Goal: Task Accomplishment & Management: Use online tool/utility

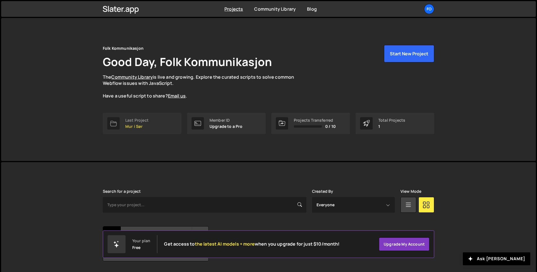
click at [152, 126] on link "Last Project Mur i Sør" at bounding box center [142, 123] width 79 height 21
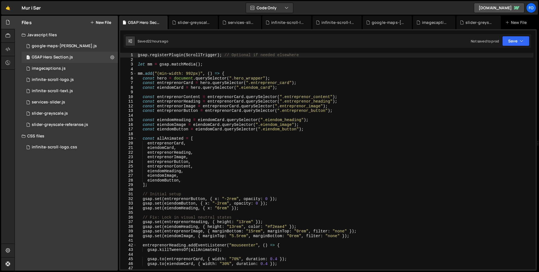
scroll to position [3504, 0]
click at [55, 91] on div "infinite-scroll-text.js" at bounding box center [52, 90] width 41 height 5
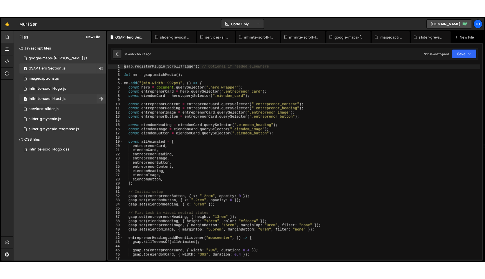
scroll to position [0, 0]
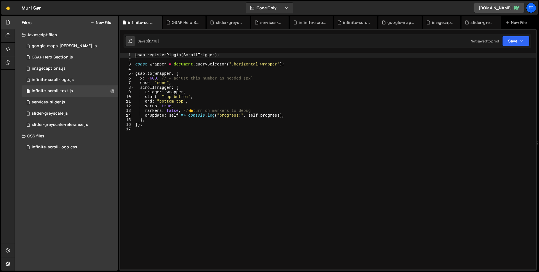
type textarea "const wrapper = document.querySelector(".horizontal_wrapper");"
drag, startPoint x: 277, startPoint y: 64, endPoint x: 235, endPoint y: 63, distance: 42.7
click at [235, 63] on div "gsap . registerPlugin ( ScrollTrigger ) ; const wrapper = document . querySelec…" at bounding box center [335, 166] width 402 height 226
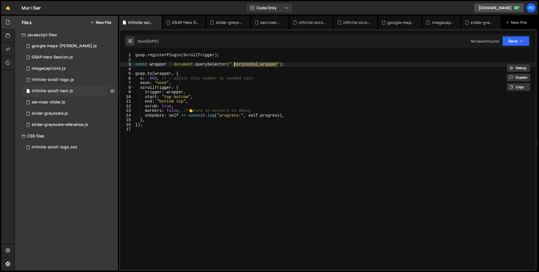
click at [112, 90] on icon at bounding box center [112, 90] width 4 height 5
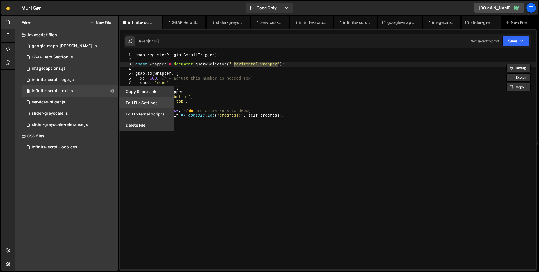
click at [139, 105] on button "Edit File Settings" at bounding box center [146, 102] width 55 height 11
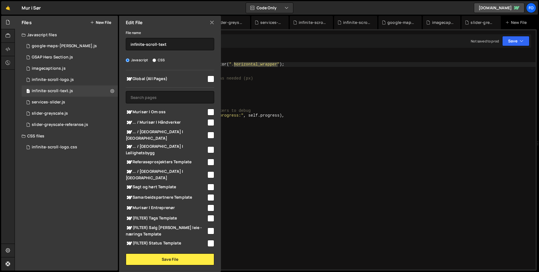
click at [208, 79] on input "checkbox" at bounding box center [211, 79] width 7 height 7
checkbox input "true"
click at [185, 257] on button "Save File" at bounding box center [170, 259] width 88 height 12
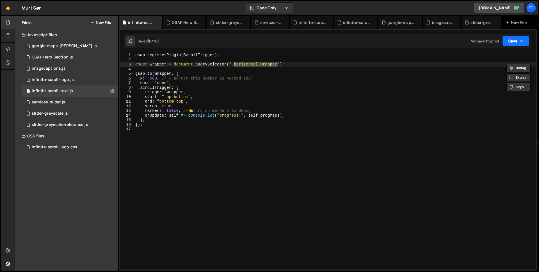
click at [518, 42] on button "Save" at bounding box center [515, 41] width 27 height 10
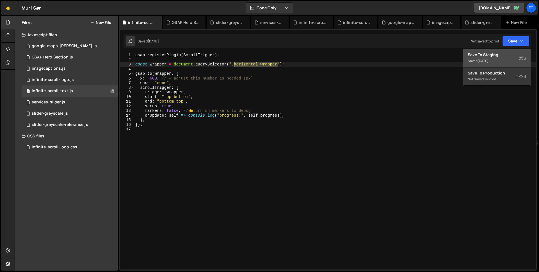
click at [507, 55] on div "Save to Staging S" at bounding box center [497, 55] width 58 height 6
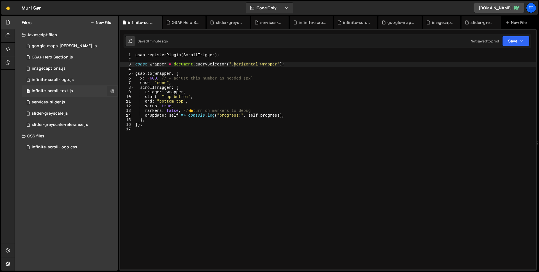
click at [114, 91] on button at bounding box center [112, 91] width 10 height 10
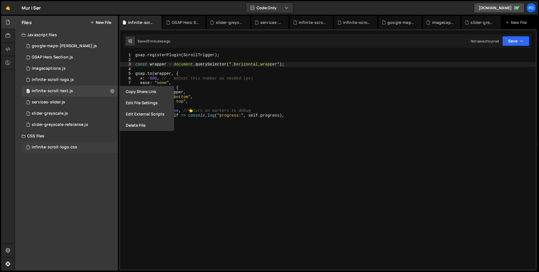
click at [68, 146] on div "infinite-scroll-logo.css" at bounding box center [54, 147] width 45 height 5
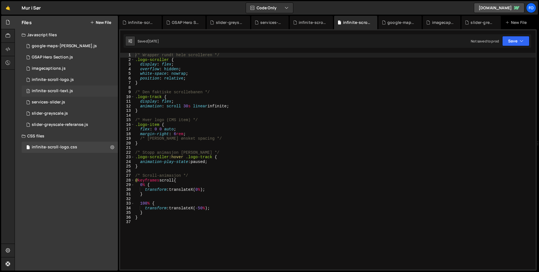
click at [67, 89] on div "infinite-scroll-text.js" at bounding box center [52, 90] width 41 height 5
